Goal: Task Accomplishment & Management: Use online tool/utility

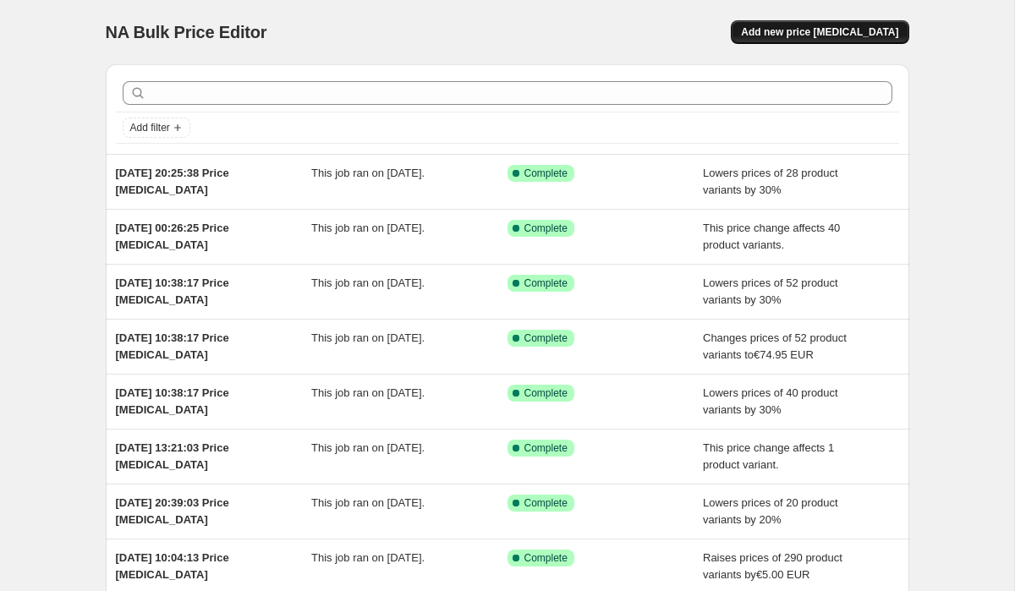
click at [793, 28] on span "Add new price [MEDICAL_DATA]" at bounding box center [819, 32] width 157 height 14
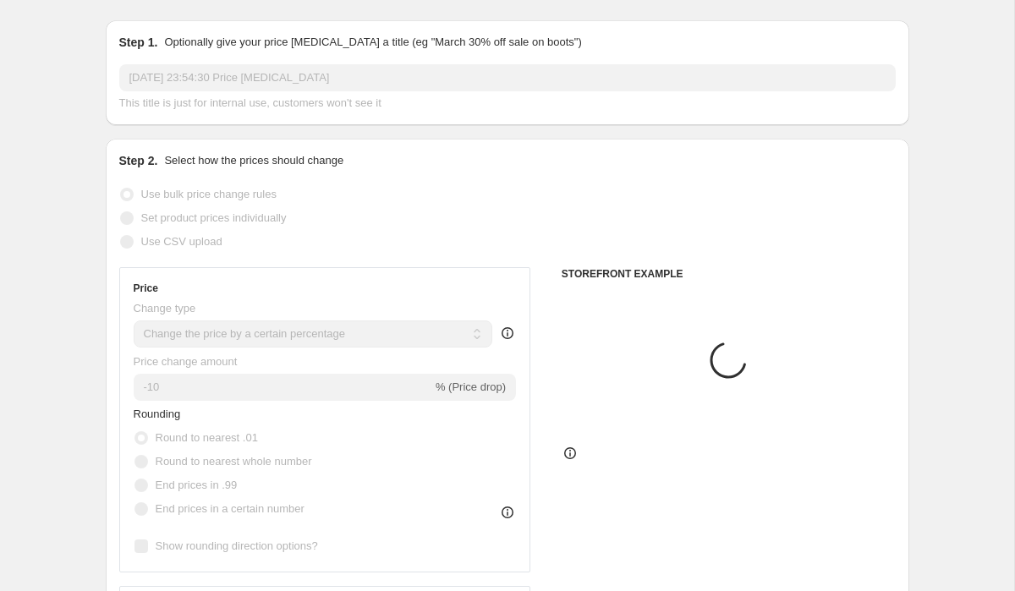
scroll to position [107, 0]
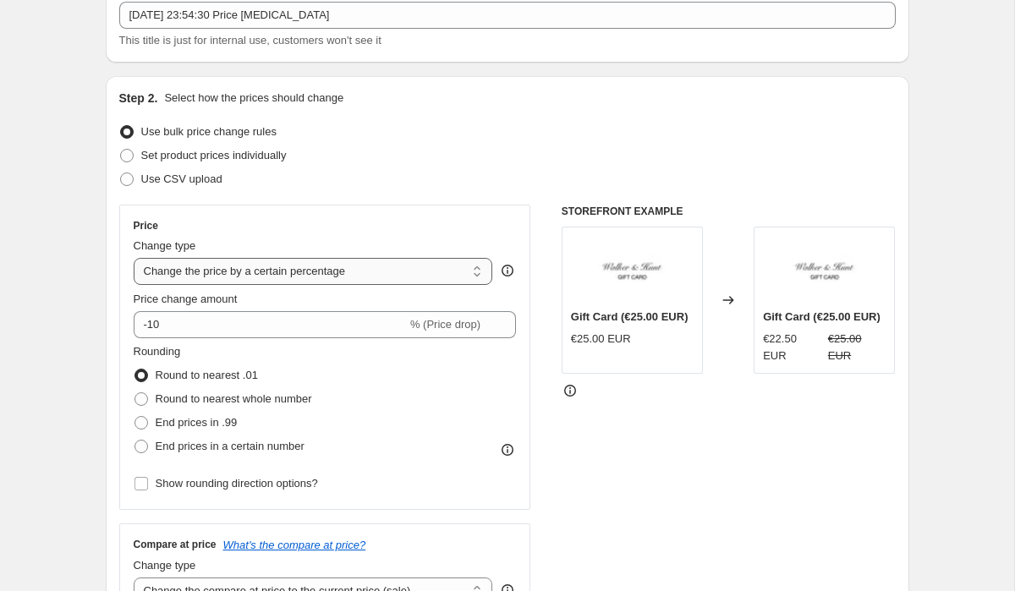
click at [244, 273] on select "Change the price to a certain amount Change the price by a certain amount Chang…" at bounding box center [313, 271] width 359 height 27
select select "to"
click at [134, 258] on select "Change the price to a certain amount Change the price by a certain amount Chang…" at bounding box center [313, 271] width 359 height 27
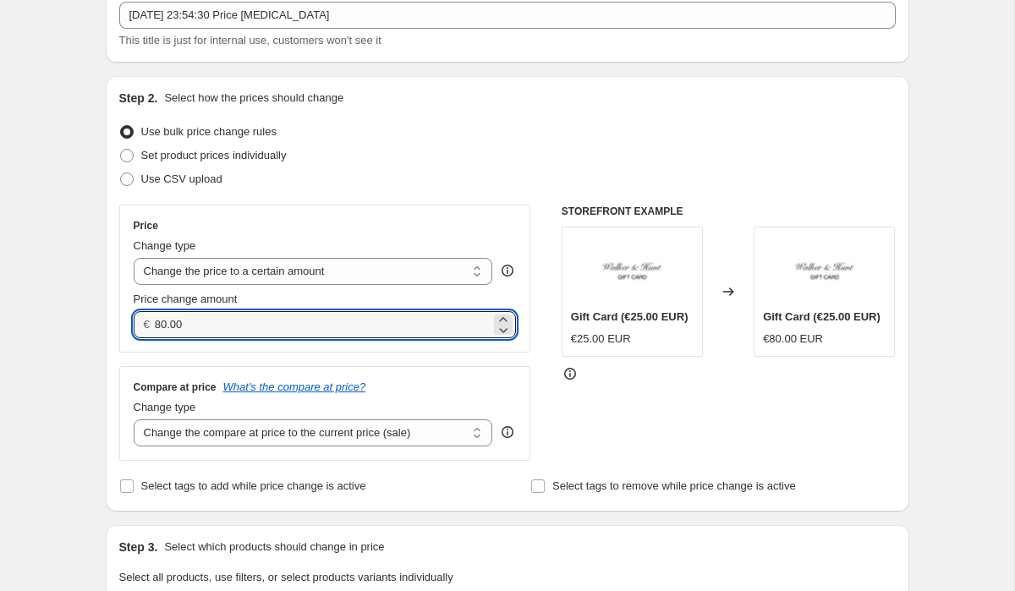
drag, startPoint x: 199, startPoint y: 331, endPoint x: 84, endPoint y: 326, distance: 115.1
type input "94.95"
click at [233, 441] on select "Change the compare at price to the current price (sale) Change the compare at p…" at bounding box center [313, 432] width 359 height 27
drag, startPoint x: 205, startPoint y: 326, endPoint x: 99, endPoint y: 313, distance: 106.5
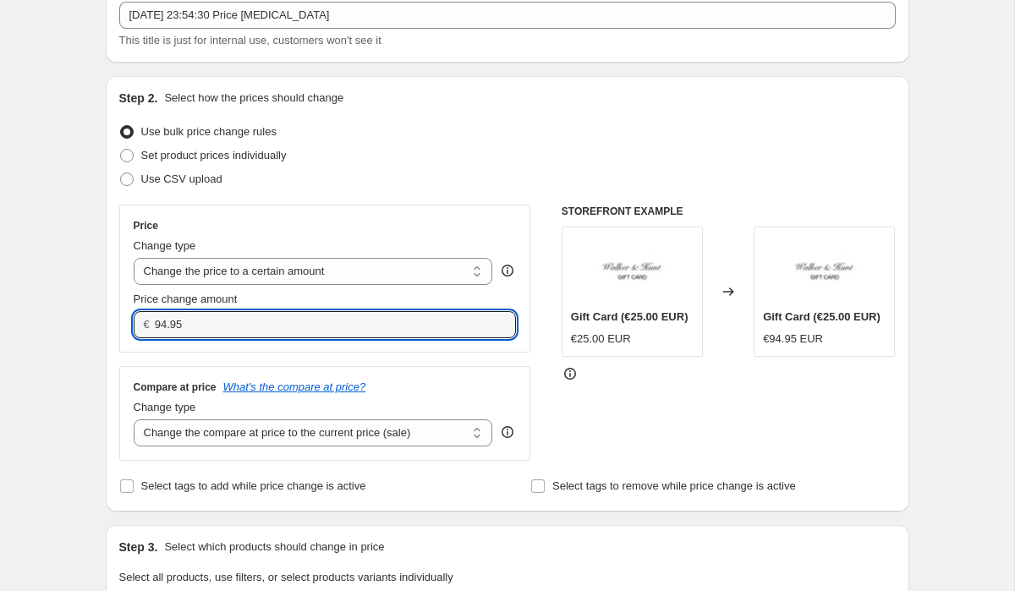
click at [106, 314] on div "Step 2. Select how the prices should change Use bulk price change rules Set pro…" at bounding box center [507, 293] width 803 height 435
click at [150, 428] on select "Change the compare at price to the current price (sale) Change the compare at p…" at bounding box center [313, 432] width 359 height 27
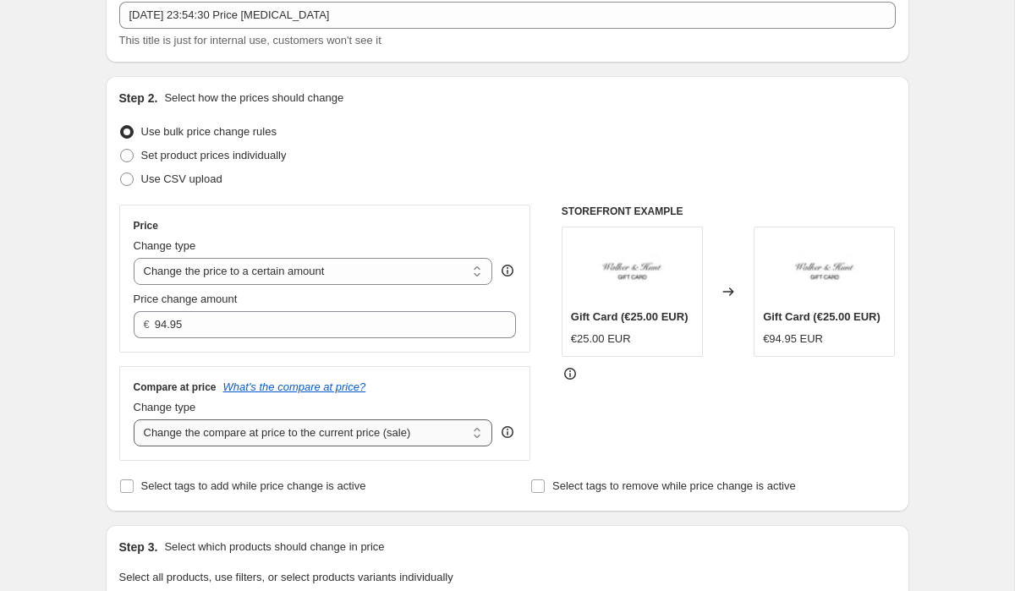
select select "to"
click at [134, 419] on select "Change the compare at price to the current price (sale) Change the compare at p…" at bounding box center [313, 432] width 359 height 27
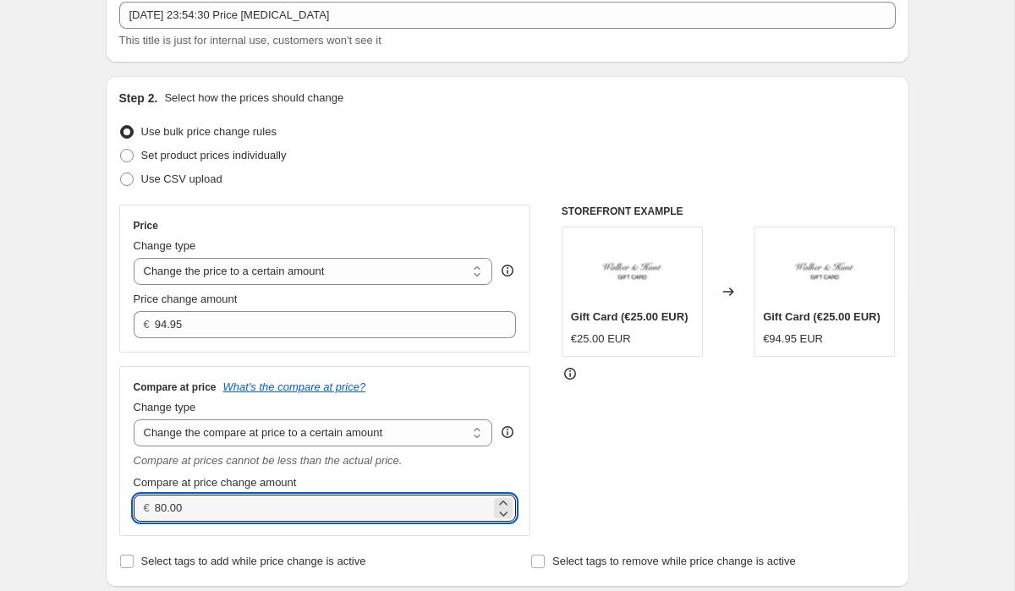
drag, startPoint x: 206, startPoint y: 502, endPoint x: 99, endPoint y: 502, distance: 107.4
click at [106, 502] on div "Step 2. Select how the prices should change Use bulk price change rules Set pro…" at bounding box center [507, 331] width 803 height 511
paste input "94.95"
type input "94.95"
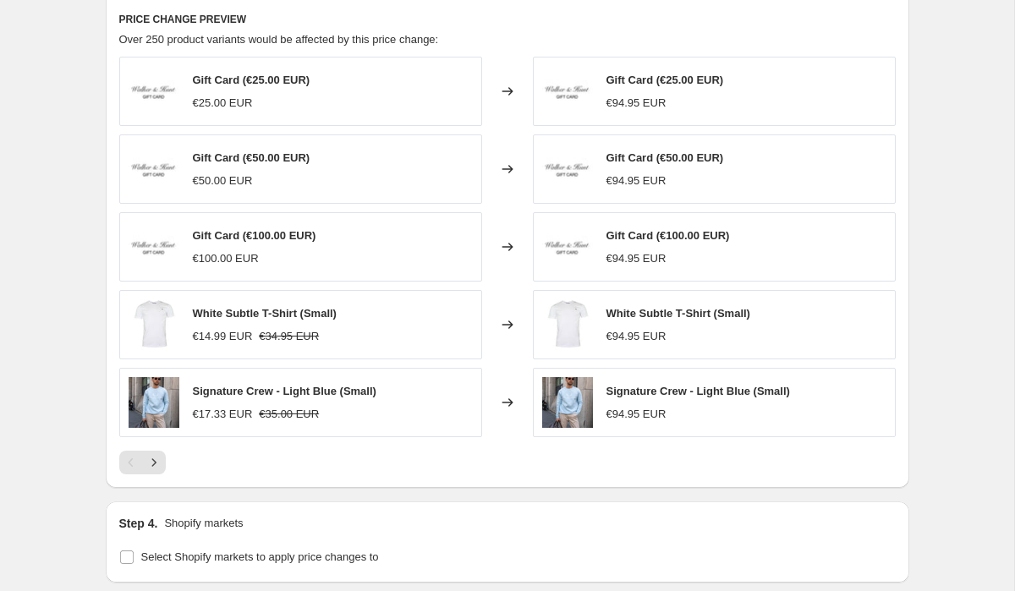
scroll to position [635, 0]
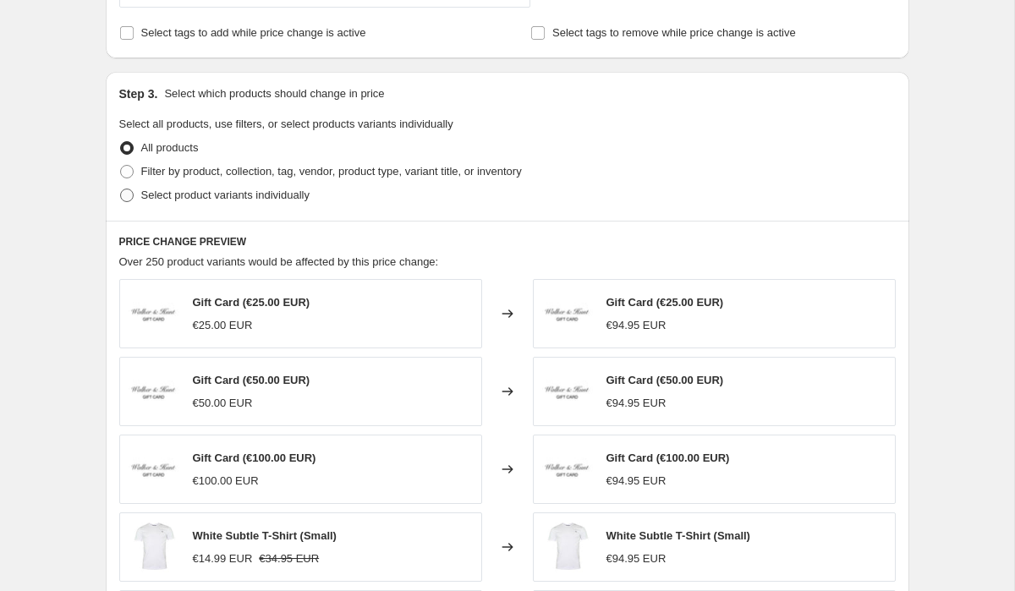
click at [123, 195] on span at bounding box center [127, 196] width 14 height 14
click at [121, 189] on input "Select product variants individually" at bounding box center [120, 189] width 1 height 1
radio input "true"
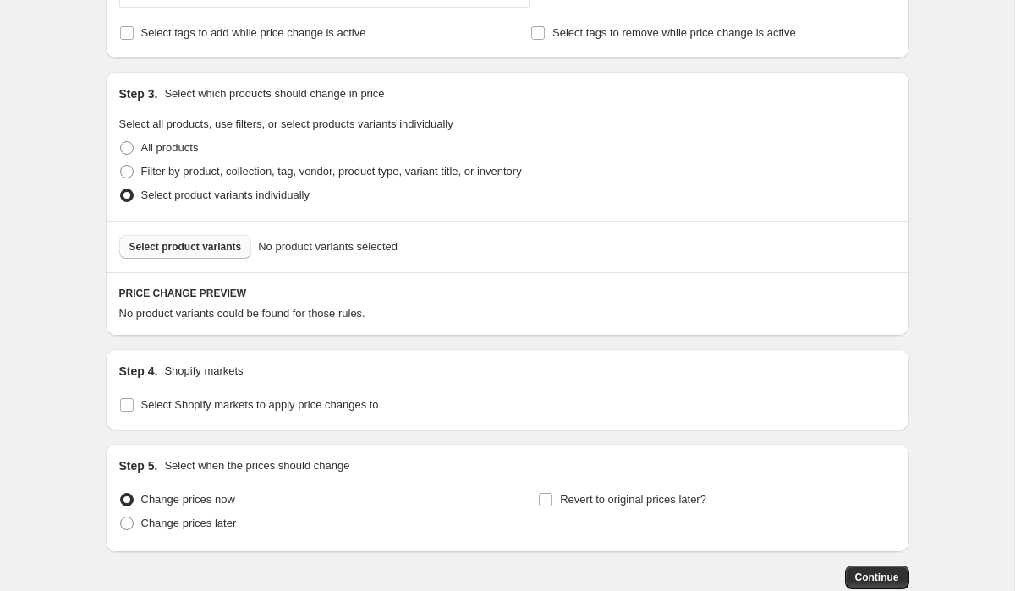
click at [159, 254] on button "Select product variants" at bounding box center [185, 247] width 133 height 24
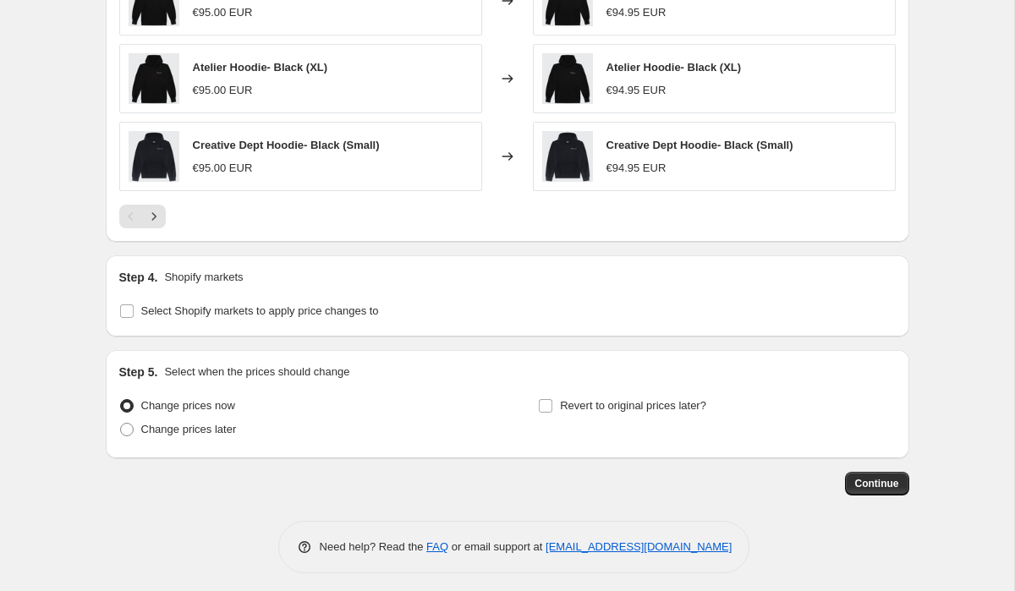
scroll to position [1163, 0]
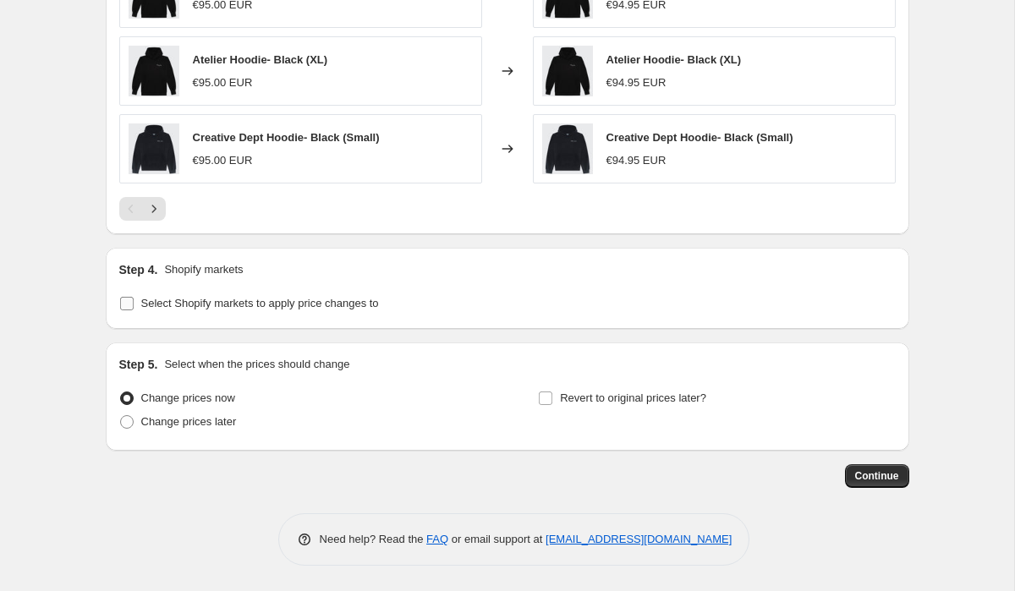
click at [139, 299] on label "Select Shopify markets to apply price changes to" at bounding box center [249, 304] width 260 height 24
click at [134, 299] on input "Select Shopify markets to apply price changes to" at bounding box center [127, 304] width 14 height 14
checkbox input "true"
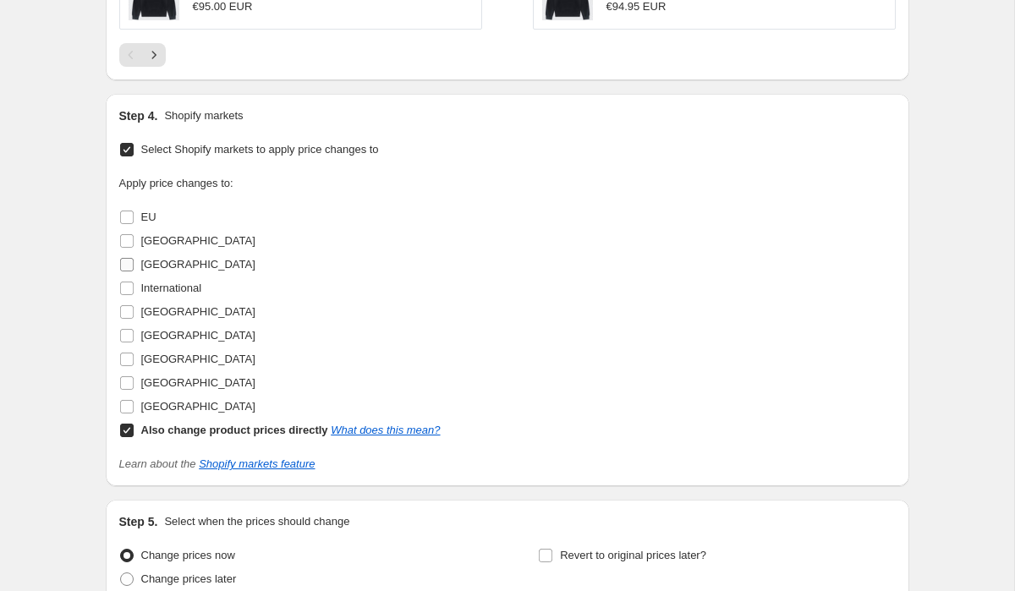
scroll to position [1376, 0]
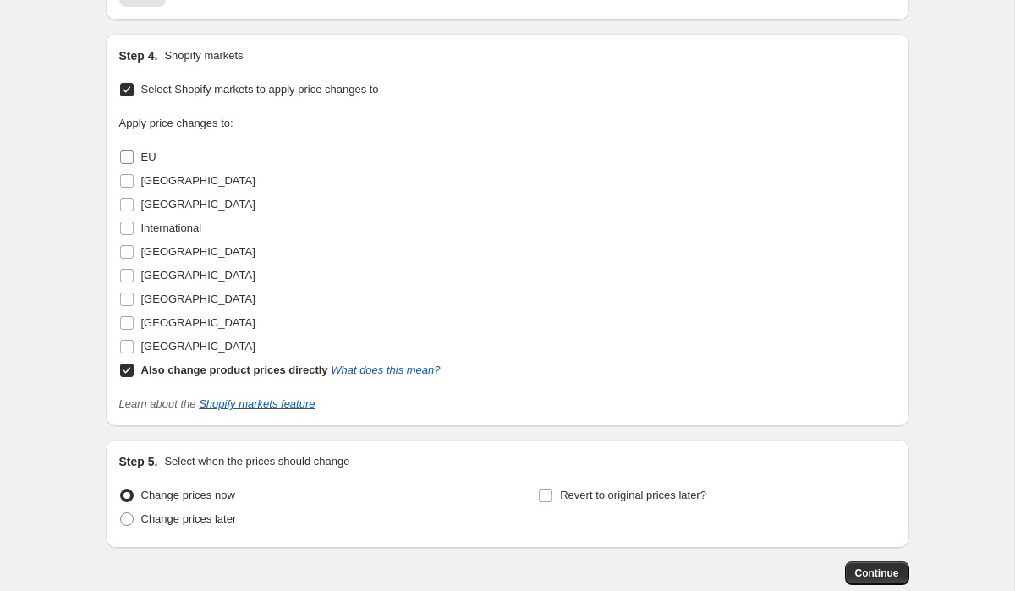
click at [127, 152] on input "EU" at bounding box center [127, 157] width 14 height 14
checkbox input "true"
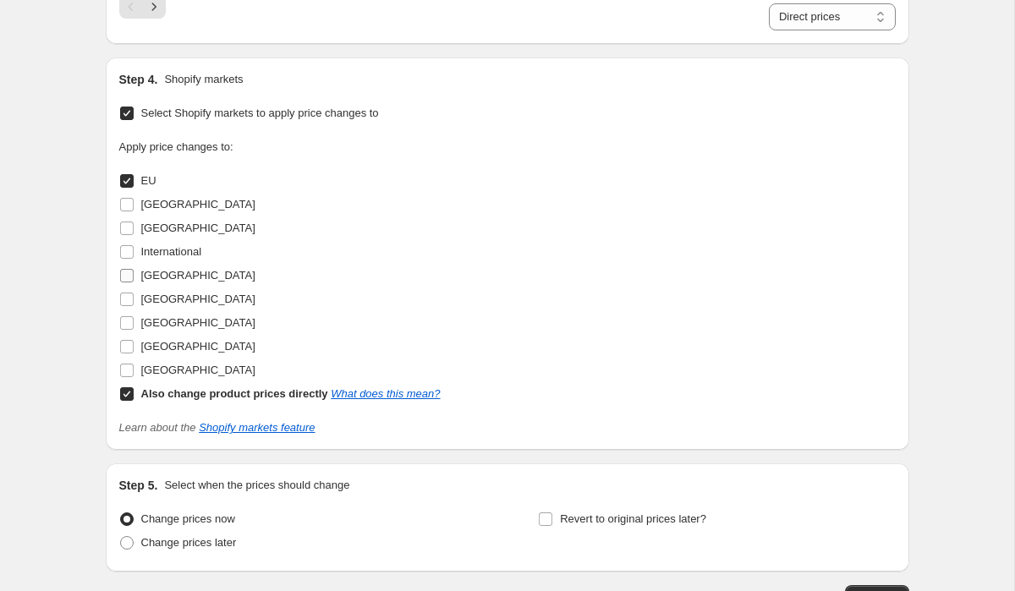
click at [130, 278] on input "[GEOGRAPHIC_DATA]" at bounding box center [127, 276] width 14 height 14
checkbox input "true"
click at [126, 301] on input "[GEOGRAPHIC_DATA]" at bounding box center [127, 300] width 14 height 14
checkbox input "true"
click at [123, 396] on input "Also change product prices directly What does this mean?" at bounding box center [127, 394] width 14 height 14
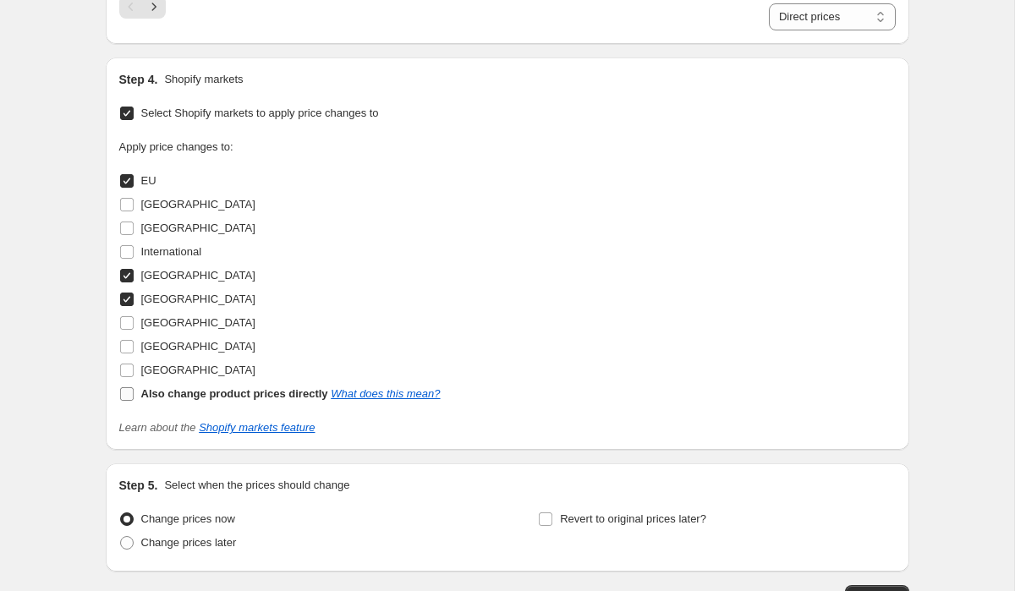
checkbox input "false"
select select "58605994326"
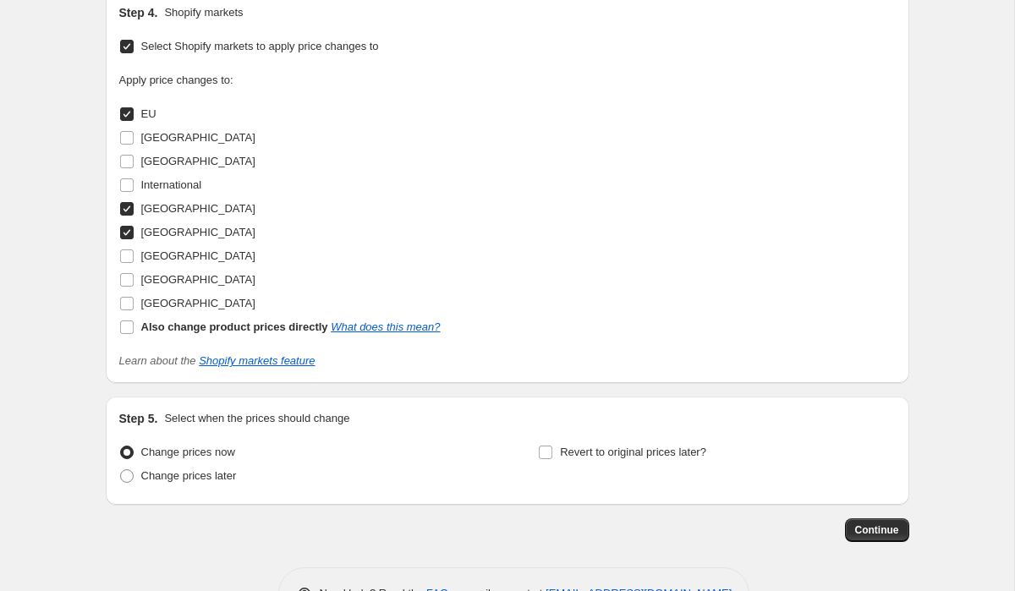
scroll to position [1497, 0]
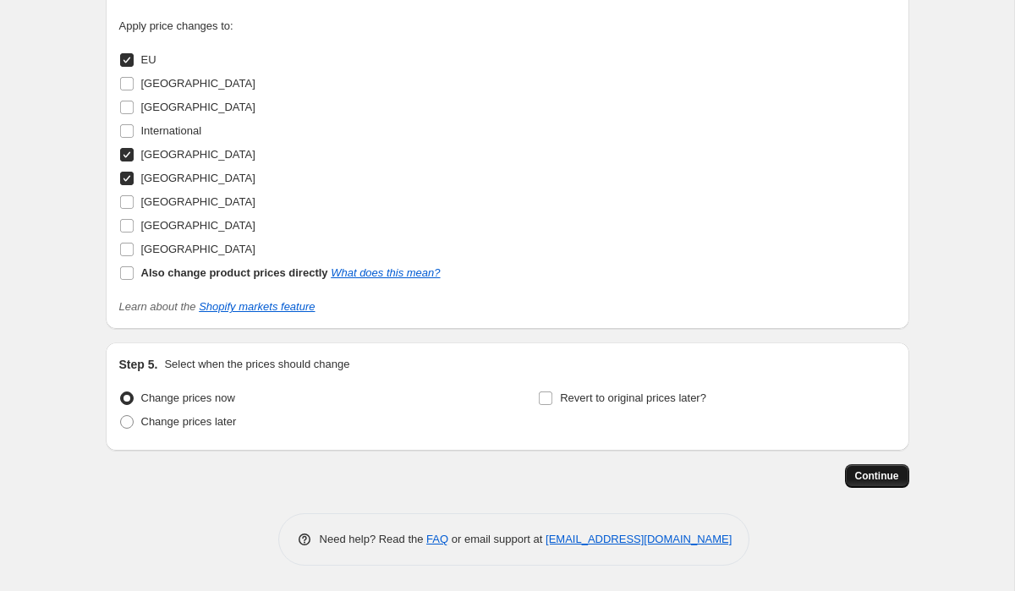
click at [881, 469] on span "Continue" at bounding box center [877, 476] width 44 height 14
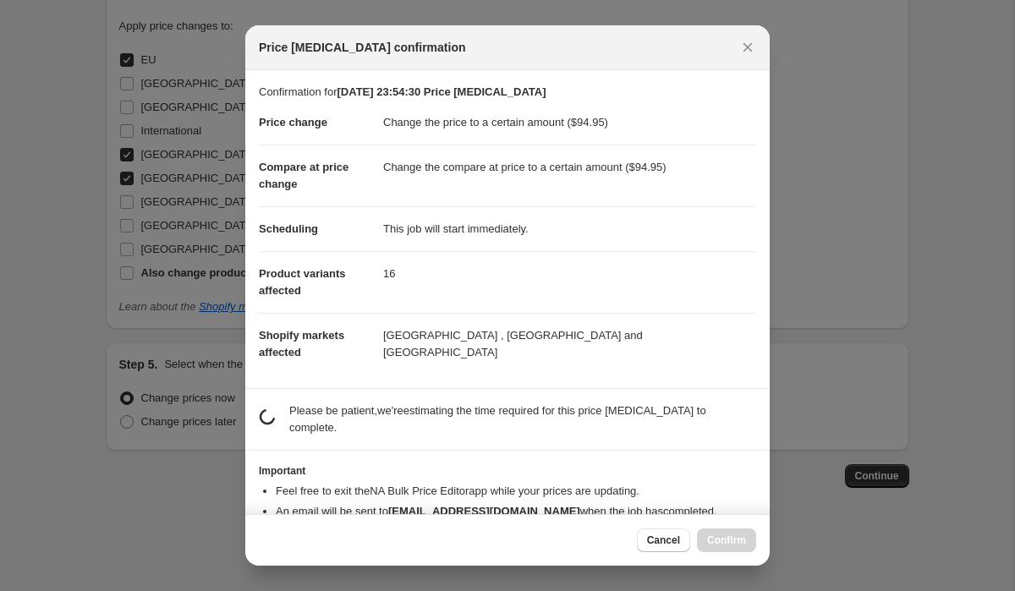
scroll to position [43, 0]
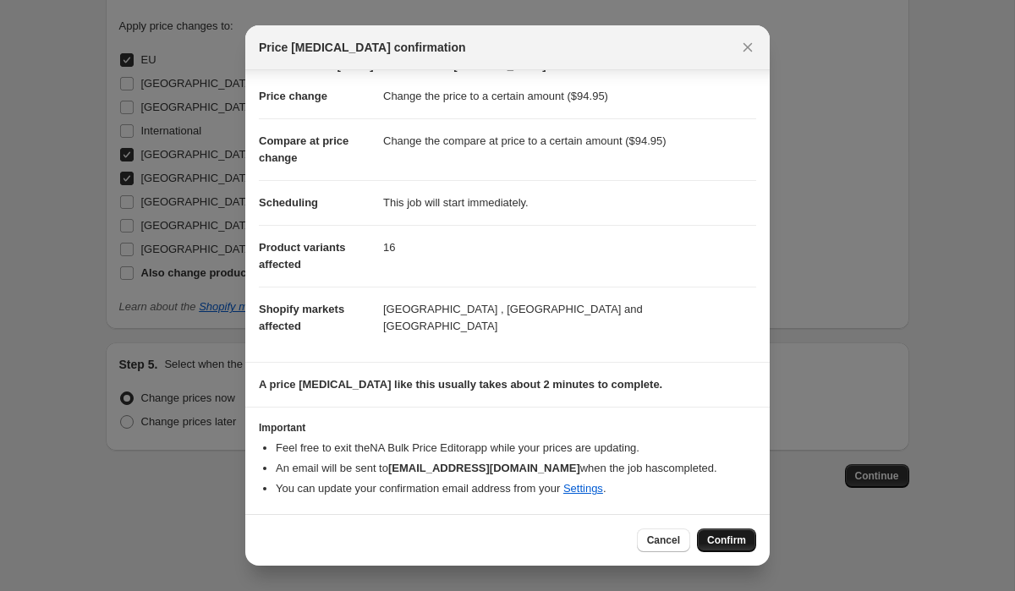
click at [726, 542] on span "Confirm" at bounding box center [726, 540] width 39 height 14
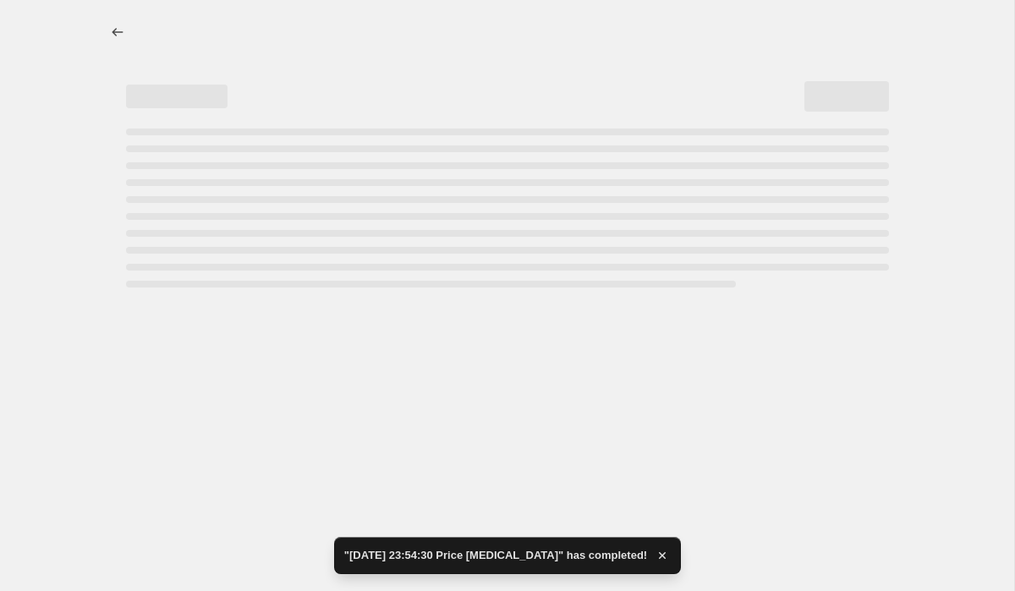
select select "to"
